Goal: Information Seeking & Learning: Learn about a topic

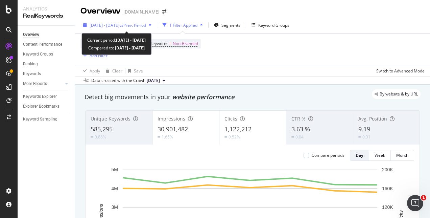
click at [119, 26] on span "[DATE] - [DATE]" at bounding box center [105, 25] width 30 height 6
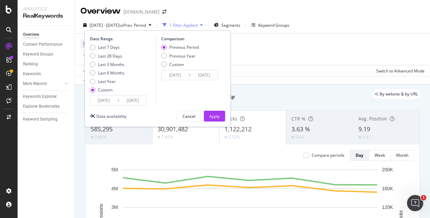
click at [268, 53] on div "Device = All and Country = All and Keywords = Non-Branded Add Filter" at bounding box center [252, 48] width 344 height 31
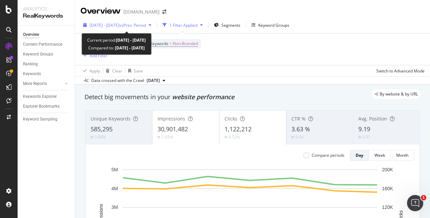
click at [142, 24] on span "vs Prev. Period" at bounding box center [132, 25] width 27 height 6
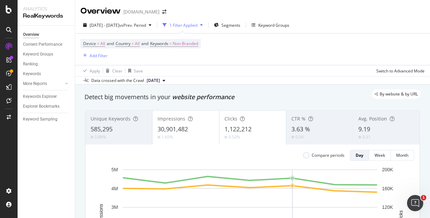
click at [277, 51] on div "Device = All and Country = All and Keywords = Non-Branded Add Filter" at bounding box center [252, 48] width 344 height 31
click at [284, 26] on div "Keyword Groups" at bounding box center [273, 25] width 31 height 6
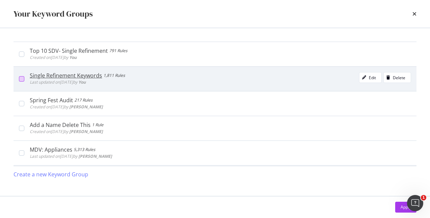
click at [24, 79] on div "modal" at bounding box center [21, 78] width 5 height 5
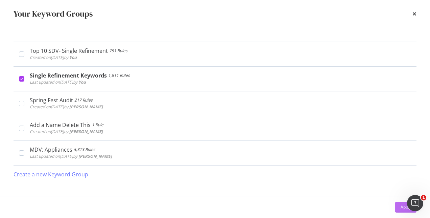
click at [402, 208] on div "Apply" at bounding box center [405, 207] width 10 height 6
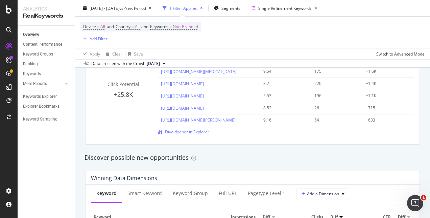
scroll to position [439, 0]
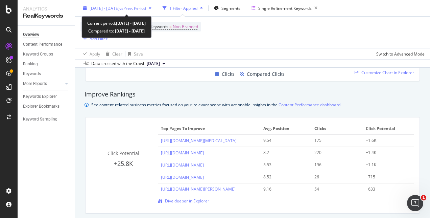
click at [143, 8] on span "vs Prev. Period" at bounding box center [132, 8] width 27 height 6
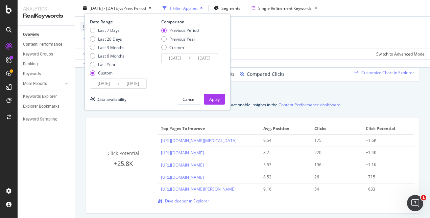
click at [192, 59] on input "[DATE]" at bounding box center [203, 57] width 27 height 9
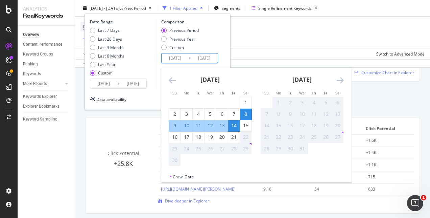
click at [340, 79] on icon "Move forward to switch to the next month." at bounding box center [339, 80] width 7 height 8
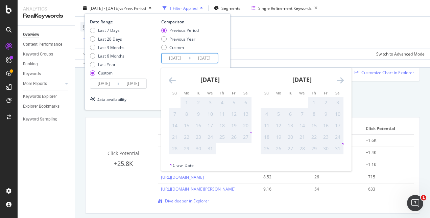
click at [340, 79] on icon "Move forward to switch to the next month." at bounding box center [339, 80] width 7 height 8
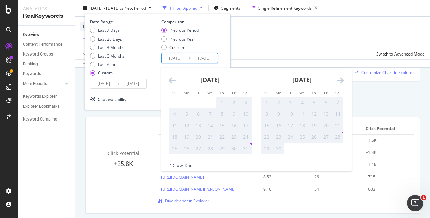
click at [340, 79] on icon "Move forward to switch to the next month." at bounding box center [339, 80] width 7 height 8
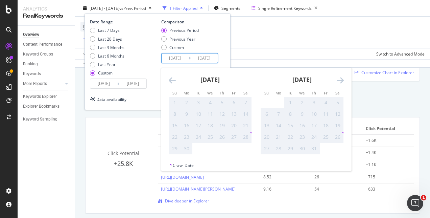
click at [340, 79] on icon "Move forward to switch to the next month." at bounding box center [339, 80] width 7 height 8
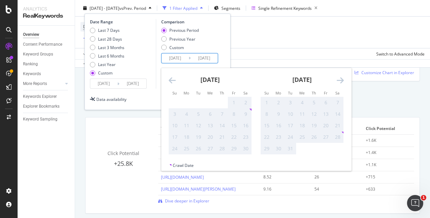
click at [340, 79] on icon "Move forward to switch to the next month." at bounding box center [339, 80] width 7 height 8
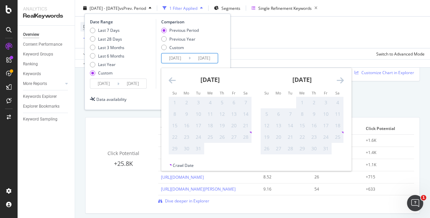
click at [340, 79] on icon "Move forward to switch to the next month." at bounding box center [339, 80] width 7 height 8
click at [334, 101] on div "1" at bounding box center [337, 102] width 11 height 7
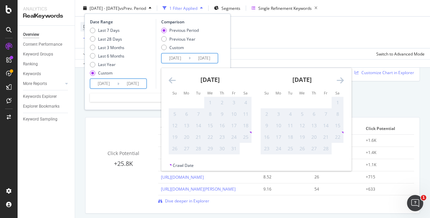
click at [120, 84] on input "[DATE]" at bounding box center [132, 83] width 27 height 9
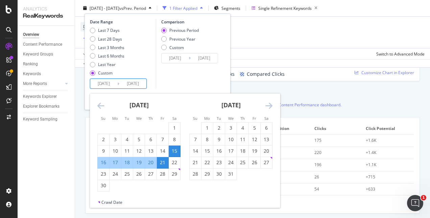
click at [120, 83] on input "[DATE]" at bounding box center [132, 83] width 27 height 9
click at [271, 104] on icon "Move forward to switch to the next month." at bounding box center [268, 105] width 7 height 8
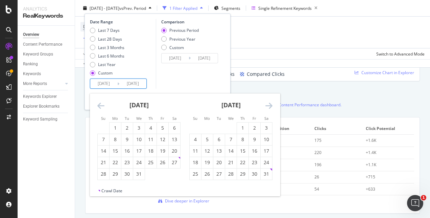
click at [271, 104] on icon "Move forward to switch to the next month." at bounding box center [268, 105] width 7 height 8
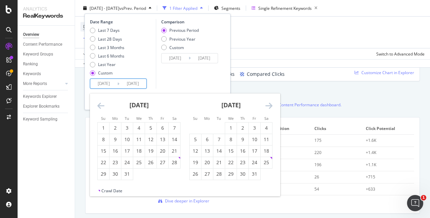
click at [271, 104] on icon "Move forward to switch to the next month." at bounding box center [268, 105] width 7 height 8
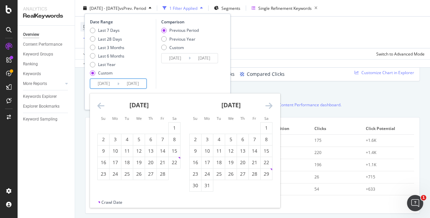
click at [271, 104] on icon "Move forward to switch to the next month." at bounding box center [268, 105] width 7 height 8
click at [240, 105] on strong "[DATE]" at bounding box center [230, 105] width 19 height 8
click at [273, 105] on div "[DATE] 1 2 3 4 5 6 7 8 9 10 11 12 13 14 15 16 17 18 19 20 21 22 23 24 25 26 27 …" at bounding box center [231, 136] width 92 height 86
click at [271, 104] on icon "Move forward to switch to the next month." at bounding box center [268, 105] width 7 height 8
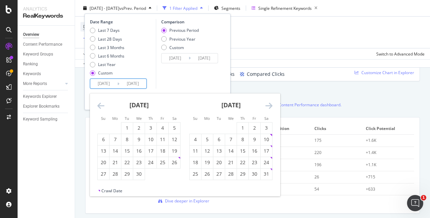
click at [271, 104] on icon "Move forward to switch to the next month." at bounding box center [268, 105] width 7 height 8
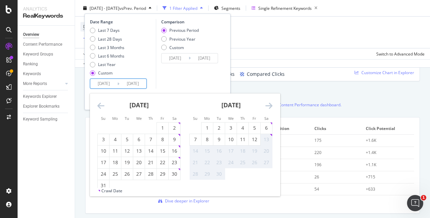
click at [97, 104] on icon "Move backward to switch to the previous month." at bounding box center [100, 105] width 7 height 8
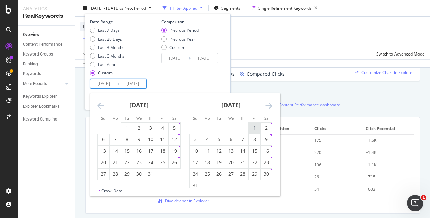
click at [255, 128] on div "1" at bounding box center [254, 127] width 11 height 7
type input "[DATE]"
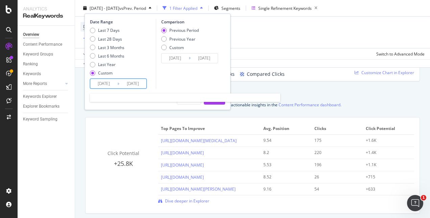
click at [133, 86] on input "[DATE]" at bounding box center [132, 83] width 27 height 9
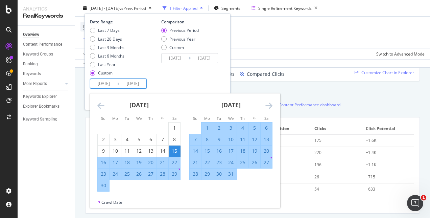
click at [137, 83] on input "[DATE]" at bounding box center [132, 83] width 27 height 9
click at [108, 83] on input "[DATE]" at bounding box center [103, 83] width 27 height 9
click at [107, 83] on input "2025/15" at bounding box center [103, 83] width 27 height 9
type input "[DATE]"
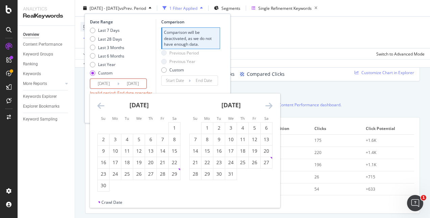
click at [115, 82] on input "[DATE]" at bounding box center [103, 83] width 27 height 9
click at [110, 84] on input "[DATE]" at bounding box center [103, 83] width 27 height 9
type input "[DATE]"
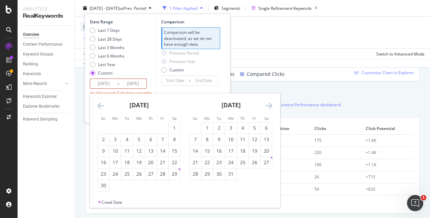
type input "[DATE]"
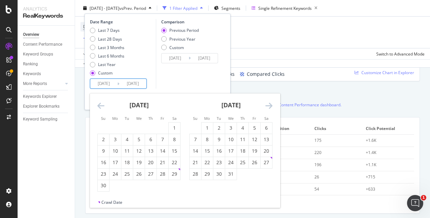
click at [143, 83] on input "[DATE]" at bounding box center [132, 83] width 27 height 9
type input "[DATE]"
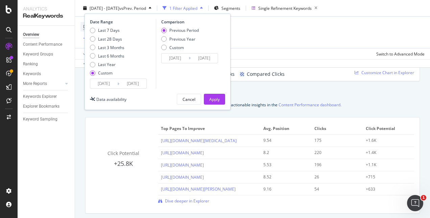
type input "[DATE]"
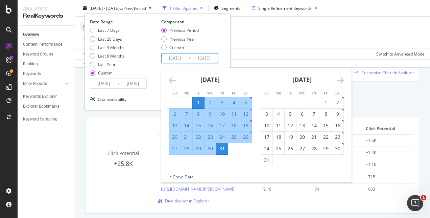
click at [202, 59] on input "[DATE]" at bounding box center [203, 57] width 27 height 9
click at [170, 80] on icon "Move backward to switch to the previous month." at bounding box center [172, 80] width 7 height 8
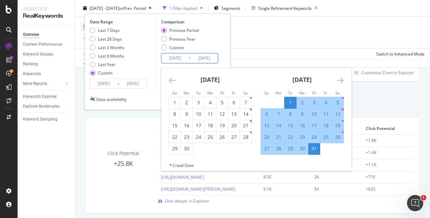
click at [170, 80] on icon "Move backward to switch to the previous month." at bounding box center [172, 80] width 7 height 8
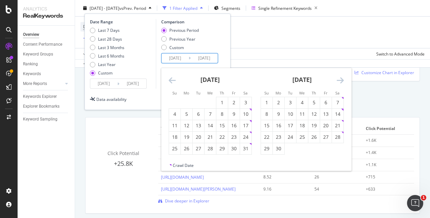
click at [170, 80] on icon "Move backward to switch to the previous month." at bounding box center [172, 80] width 7 height 8
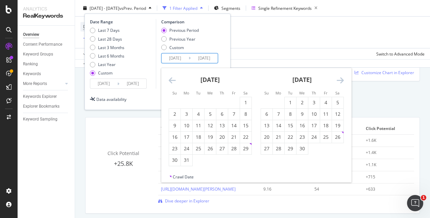
click at [170, 80] on icon "Move backward to switch to the previous month." at bounding box center [172, 80] width 7 height 8
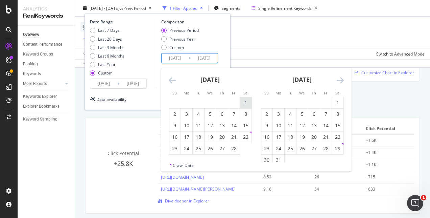
click at [243, 101] on div "1" at bounding box center [245, 102] width 11 height 7
type input "[DATE]"
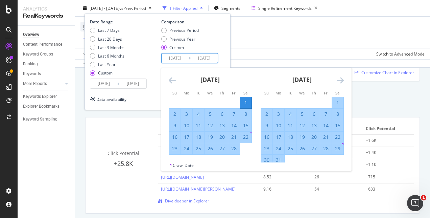
click at [237, 150] on div "28" at bounding box center [233, 148] width 11 height 7
type input "[DATE]"
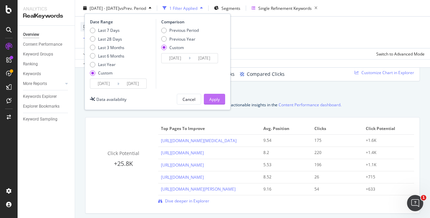
click at [211, 100] on div "Apply" at bounding box center [214, 99] width 10 height 6
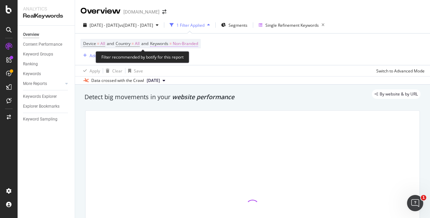
click at [198, 41] on span "Non-Branded" at bounding box center [185, 43] width 25 height 9
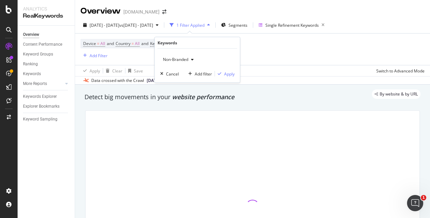
click at [190, 58] on div "button" at bounding box center [192, 59] width 8 height 4
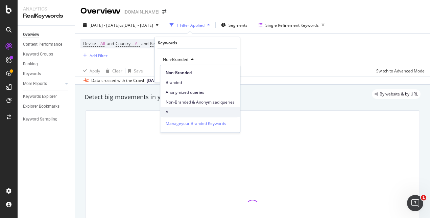
click at [170, 111] on span "All" at bounding box center [199, 112] width 69 height 6
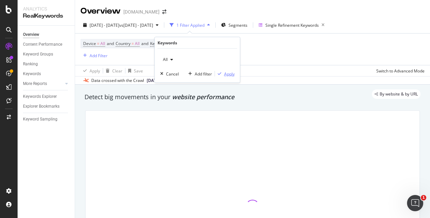
click at [221, 75] on div "Apply" at bounding box center [225, 74] width 20 height 6
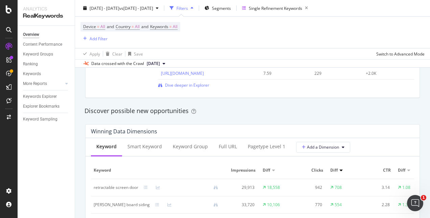
scroll to position [540, 0]
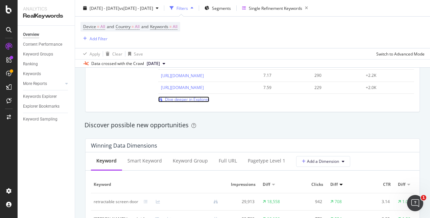
click at [187, 97] on span "Dive deeper in Explorer" at bounding box center [187, 99] width 44 height 6
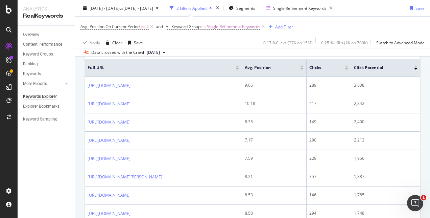
scroll to position [236, 0]
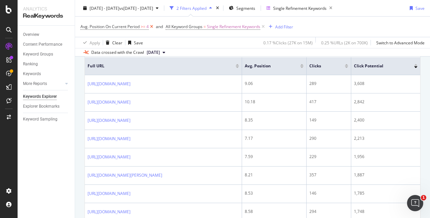
click at [152, 26] on icon at bounding box center [152, 26] width 6 height 7
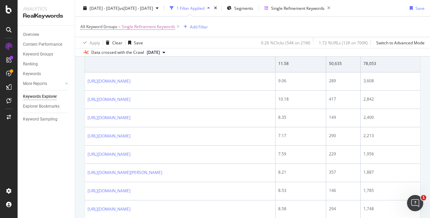
scroll to position [203, 0]
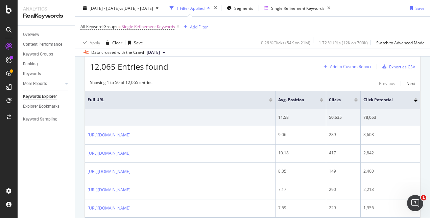
click at [350, 65] on div "Add to Custom Report" at bounding box center [350, 67] width 41 height 4
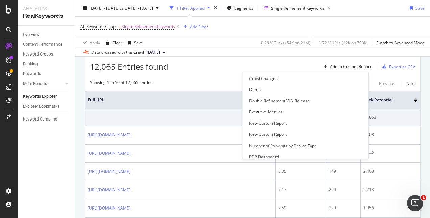
scroll to position [34, 0]
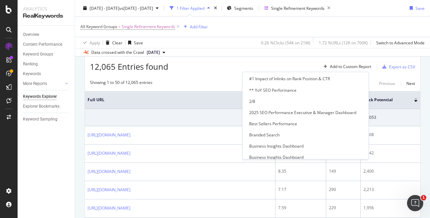
click at [236, 61] on div "12,065 Entries found Add to Custom Report Export as CSV" at bounding box center [252, 64] width 335 height 17
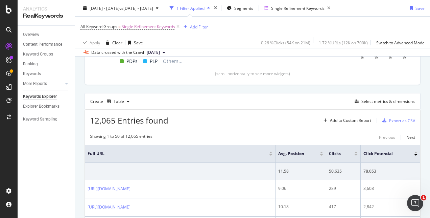
scroll to position [148, 0]
click at [369, 98] on div "Select metrics & dimensions" at bounding box center [383, 101] width 63 height 7
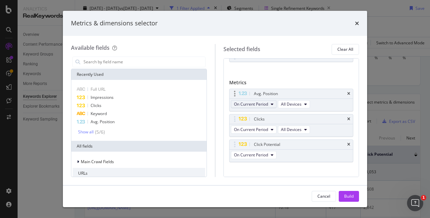
scroll to position [28, 0]
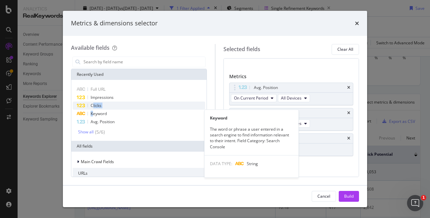
click at [92, 109] on div "Clicks" at bounding box center [139, 105] width 132 height 8
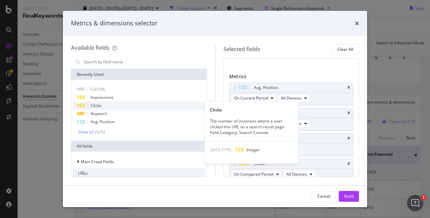
scroll to position [31, 0]
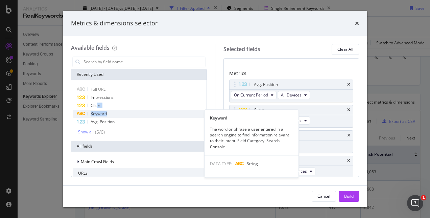
drag, startPoint x: 96, startPoint y: 104, endPoint x: 132, endPoint y: 112, distance: 36.6
click at [132, 112] on div "Full URL Impressions Clicks Keyword Keyword The word or phrase a user entered i…" at bounding box center [139, 110] width 132 height 50
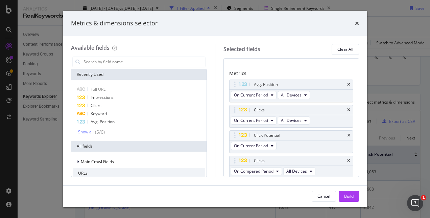
click at [352, 165] on div "Dimensions Full URL You can use this field as a dimension Metrics Avg. Position…" at bounding box center [291, 117] width 136 height 119
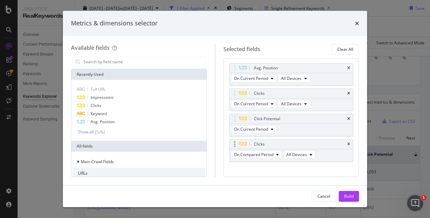
scroll to position [53, 0]
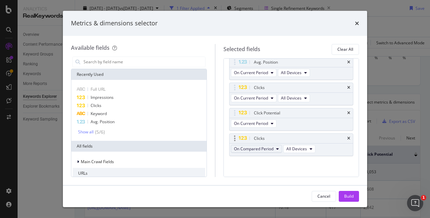
click at [274, 147] on button "On Compared Period" at bounding box center [256, 149] width 51 height 8
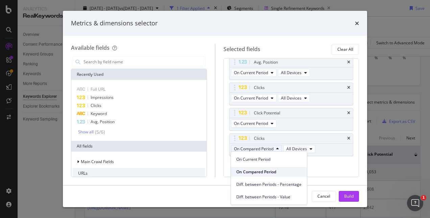
click at [264, 169] on span "On Compared Period" at bounding box center [268, 172] width 65 height 6
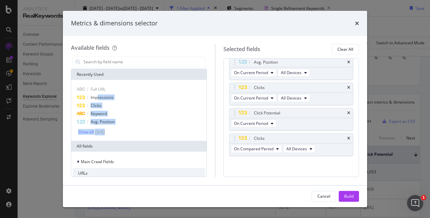
drag, startPoint x: 97, startPoint y: 97, endPoint x: 202, endPoint y: 140, distance: 113.9
click at [202, 140] on div "Recently Used Full URL Impressions Clicks Keyword Avg. Position Show all ( 5 / …" at bounding box center [139, 123] width 136 height 108
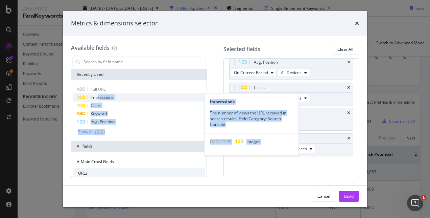
click at [106, 99] on span "Impressions" at bounding box center [102, 97] width 23 height 6
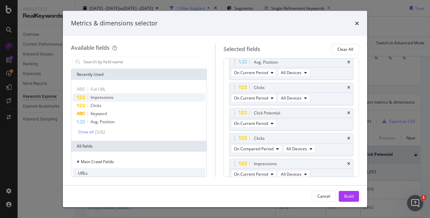
scroll to position [56, 0]
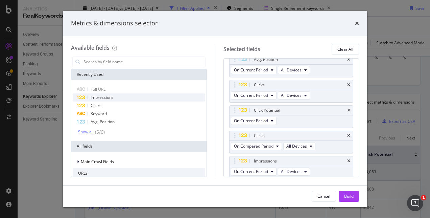
click at [105, 98] on span "Impressions" at bounding box center [102, 97] width 23 height 6
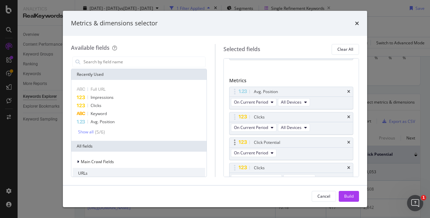
scroll to position [34, 0]
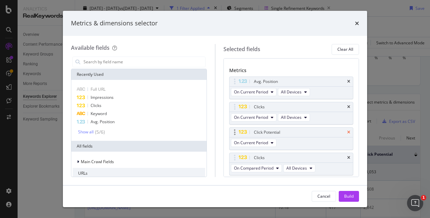
click at [347, 132] on icon "times" at bounding box center [348, 132] width 3 height 4
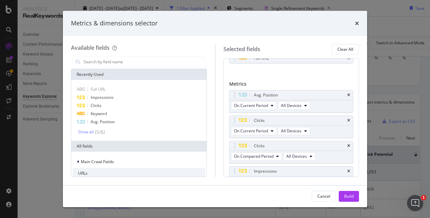
scroll to position [0, 0]
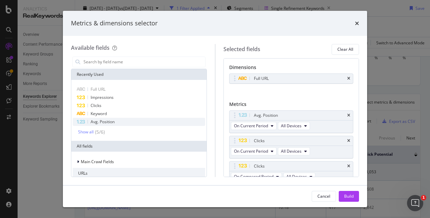
click at [97, 120] on span "Avg. Position" at bounding box center [103, 122] width 24 height 6
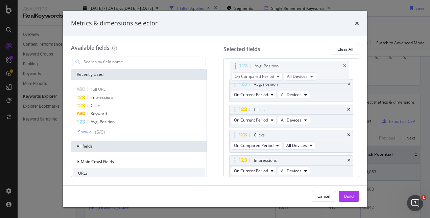
scroll to position [54, 0]
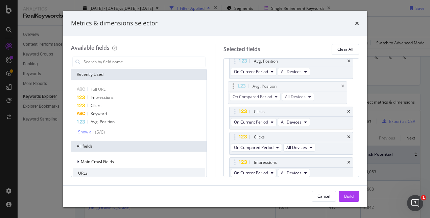
drag, startPoint x: 325, startPoint y: 157, endPoint x: 326, endPoint y: 84, distance: 73.3
click at [326, 84] on body "Analytics RealKeywords Overview Content Performance Keyword Groups Ranking Keyw…" at bounding box center [215, 109] width 430 height 218
click at [83, 130] on div "Show all" at bounding box center [86, 131] width 16 height 5
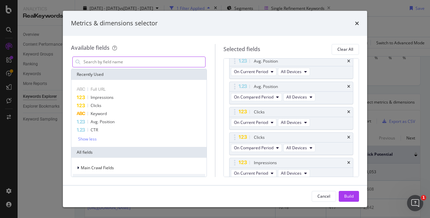
click at [125, 63] on input "modal" at bounding box center [144, 62] width 122 height 10
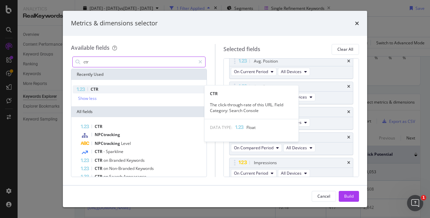
type input "ctr"
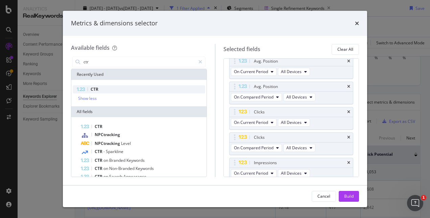
click at [91, 88] on span "CTR" at bounding box center [95, 89] width 8 height 6
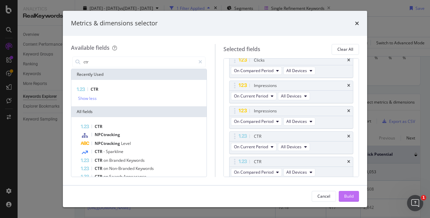
click at [345, 198] on div "Build" at bounding box center [348, 196] width 9 height 6
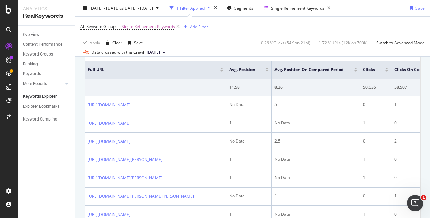
click at [194, 24] on div "Add Filter" at bounding box center [199, 27] width 18 height 6
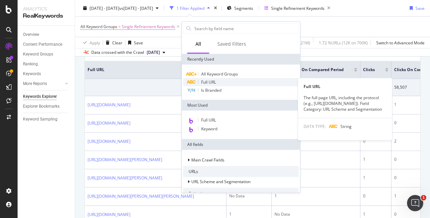
click at [208, 80] on span "Full URL" at bounding box center [208, 82] width 15 height 6
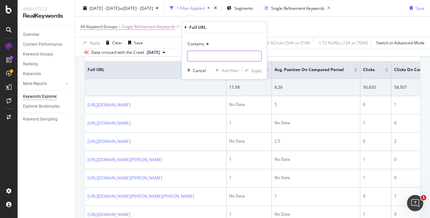
click at [205, 55] on input "text" at bounding box center [224, 56] width 74 height 11
type input "/pl/"
click at [259, 70] on div "Apply" at bounding box center [256, 70] width 10 height 6
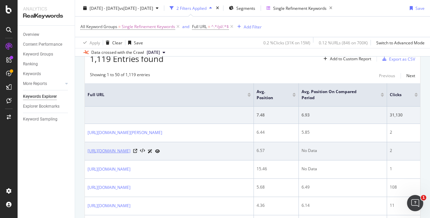
scroll to position [176, 0]
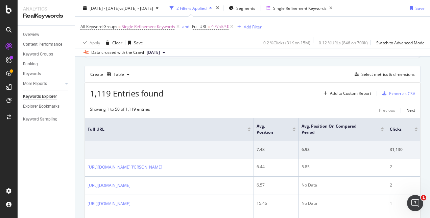
click at [247, 27] on div "Add Filter" at bounding box center [253, 27] width 18 height 6
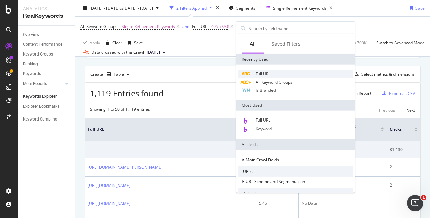
click at [264, 74] on span "Full URL" at bounding box center [262, 74] width 15 height 6
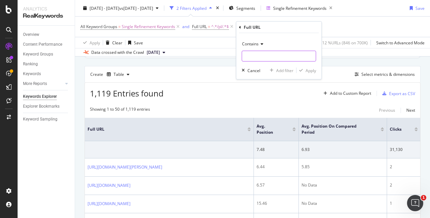
click at [254, 57] on input "text" at bounding box center [279, 56] width 74 height 11
paste input "[0-9]{1,}-[0-9]{1,}"
type input "[0-9]{1,}-[0-9]{1,}"
click at [309, 69] on div "Apply" at bounding box center [310, 70] width 10 height 6
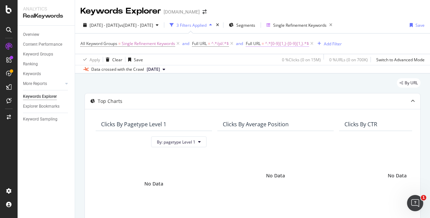
click at [286, 43] on span "^.*[0-9]{1,}-[0-9]{1,}.*$" at bounding box center [287, 43] width 44 height 9
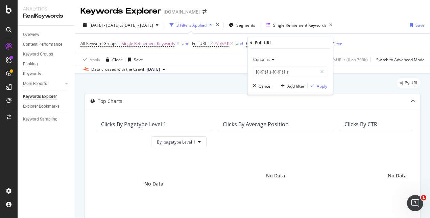
click at [271, 60] on icon at bounding box center [272, 59] width 5 height 4
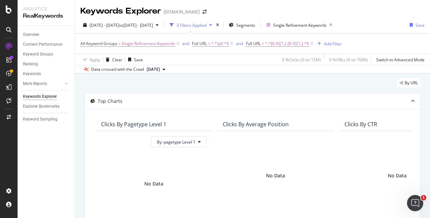
click at [210, 63] on div "Apply Clear Save 0 % Clicks ( 0 on 15M ) 0 % URLs ( 0 on 700K ) Switch to Advan…" at bounding box center [252, 59] width 355 height 11
click at [257, 42] on span "Full URL" at bounding box center [253, 44] width 15 height 6
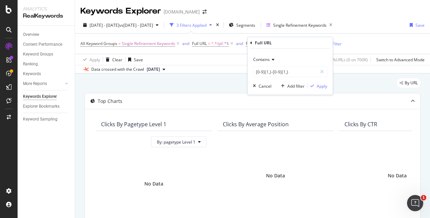
click at [273, 61] on icon at bounding box center [272, 59] width 5 height 4
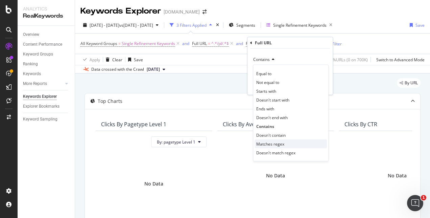
click at [278, 143] on span "Matches regex" at bounding box center [270, 144] width 28 height 6
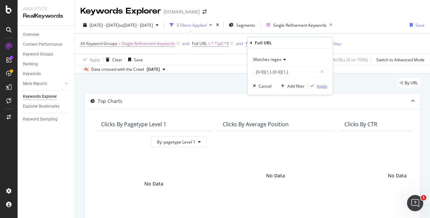
click at [315, 87] on div "button" at bounding box center [311, 86] width 9 height 4
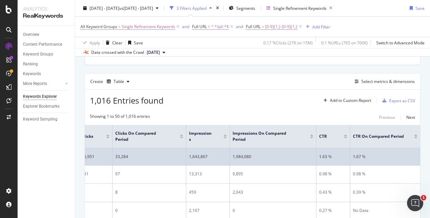
scroll to position [0, 312]
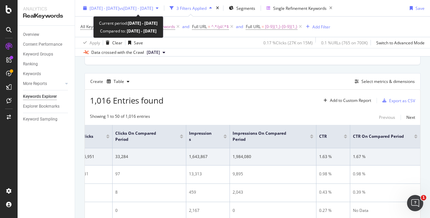
click at [153, 6] on span "vs [DATE] - [DATE]" at bounding box center [136, 8] width 34 height 6
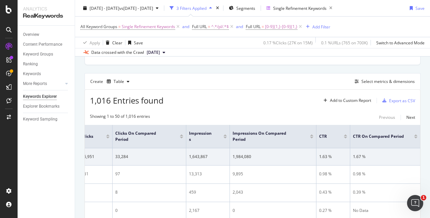
click at [266, 101] on div "1,016 Entries found Add to Custom Report Export as CSV" at bounding box center [252, 98] width 335 height 17
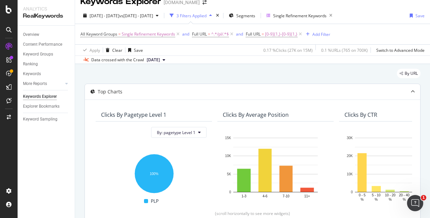
scroll to position [0, 0]
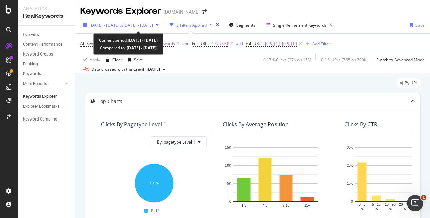
click at [136, 26] on span "vs [DATE] - [DATE]" at bounding box center [136, 25] width 34 height 6
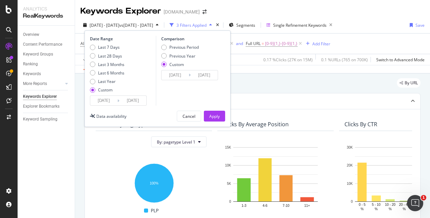
click at [182, 74] on input "[DATE]" at bounding box center [174, 74] width 27 height 9
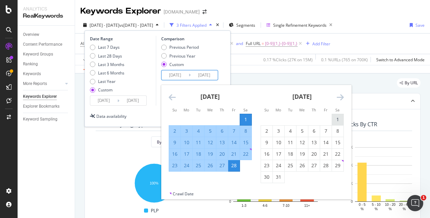
click at [336, 118] on div "1" at bounding box center [337, 119] width 11 height 7
type input "[DATE]"
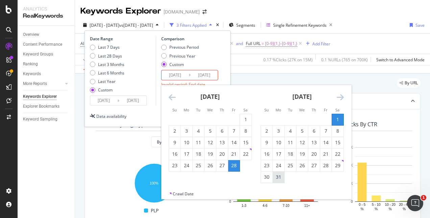
click at [278, 178] on div "31" at bounding box center [278, 176] width 11 height 7
type input "[DATE]"
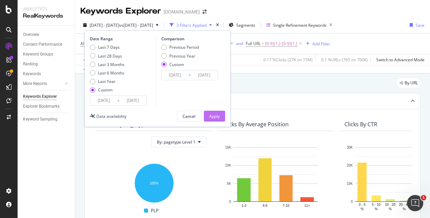
click at [215, 116] on div "Apply" at bounding box center [214, 116] width 10 height 6
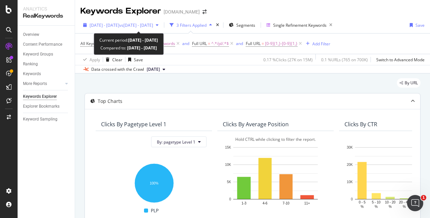
click at [116, 25] on span "[DATE] - [DATE]" at bounding box center [105, 25] width 30 height 6
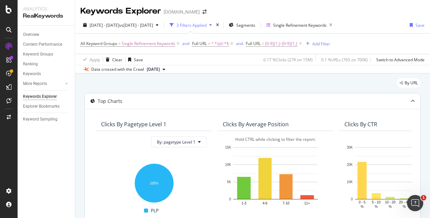
click at [261, 81] on div "By URL" at bounding box center [252, 85] width 336 height 15
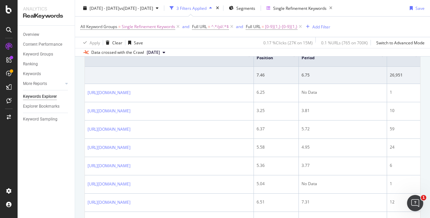
scroll to position [165, 0]
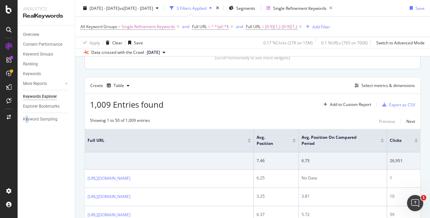
drag, startPoint x: 338, startPoint y: 117, endPoint x: 27, endPoint y: 174, distance: 316.6
click at [27, 174] on div "Overview Content Performance Keyword Groups Ranking Keywords More Reports Count…" at bounding box center [46, 122] width 57 height 192
copy div "e"
click at [37, 198] on div "Overview Content Performance Keyword Groups Ranking Keywords More Reports Count…" at bounding box center [46, 122] width 57 height 192
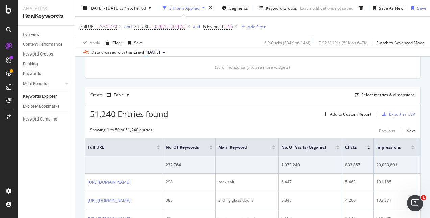
scroll to position [236, 0]
